Goal: Navigation & Orientation: Find specific page/section

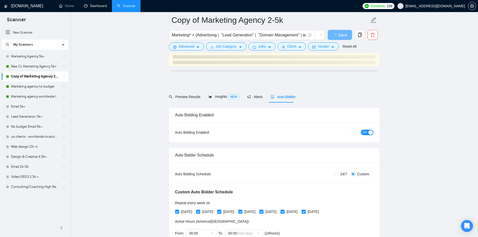
scroll to position [1177, 0]
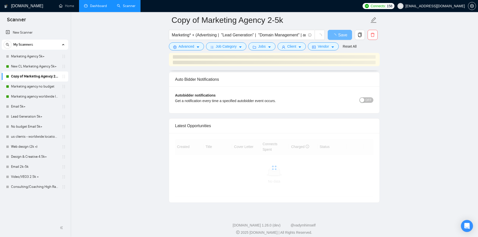
drag, startPoint x: 0, startPoint y: 0, endPoint x: 93, endPoint y: 4, distance: 93.0
click at [93, 4] on link "Dashboard" at bounding box center [95, 6] width 23 height 4
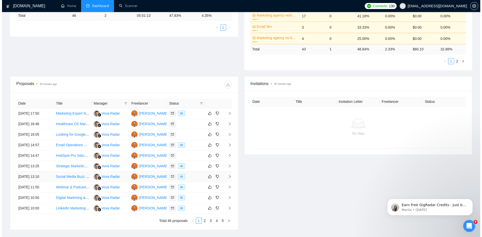
scroll to position [151, 0]
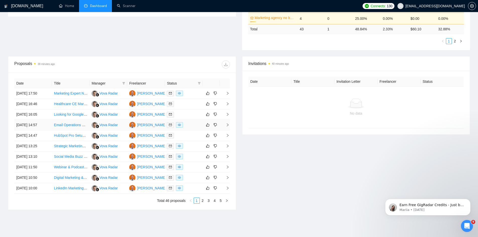
click at [120, 124] on td "Vova Radar" at bounding box center [109, 125] width 38 height 11
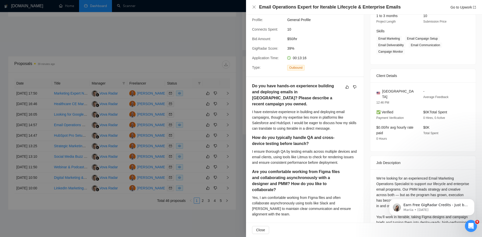
scroll to position [75, 0]
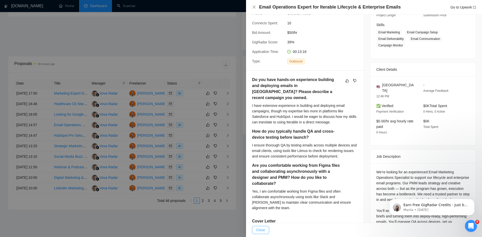
click at [264, 230] on span "Close" at bounding box center [260, 231] width 9 height 6
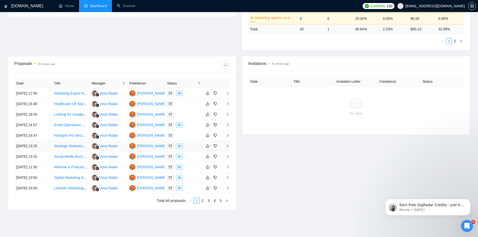
click at [71, 146] on link "Strategic Marketing Consultant / Business Positioning Strategist – Offer Clarit…" at bounding box center [128, 146] width 149 height 4
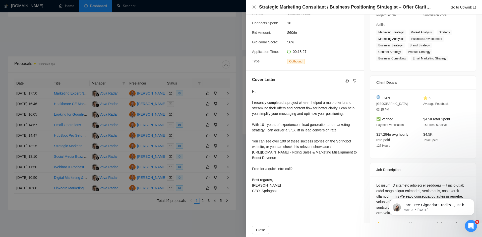
drag, startPoint x: 109, startPoint y: 197, endPoint x: 113, endPoint y: 197, distance: 3.3
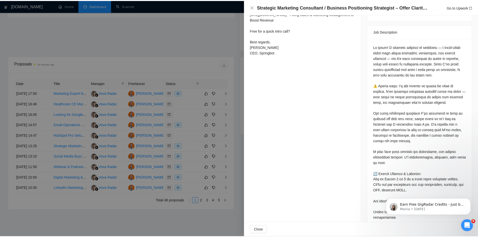
scroll to position [226, 0]
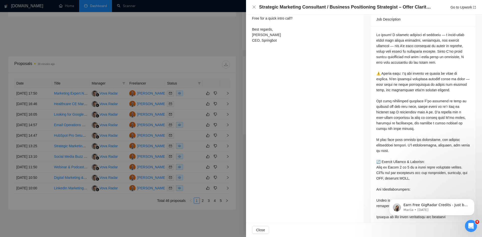
click at [182, 118] on div at bounding box center [241, 118] width 482 height 237
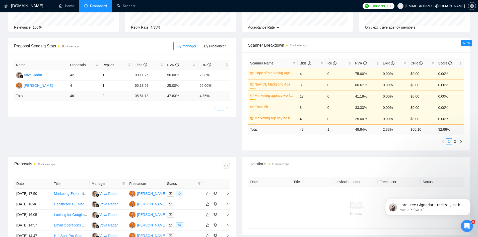
scroll to position [0, 0]
